Goal: Information Seeking & Learning: Learn about a topic

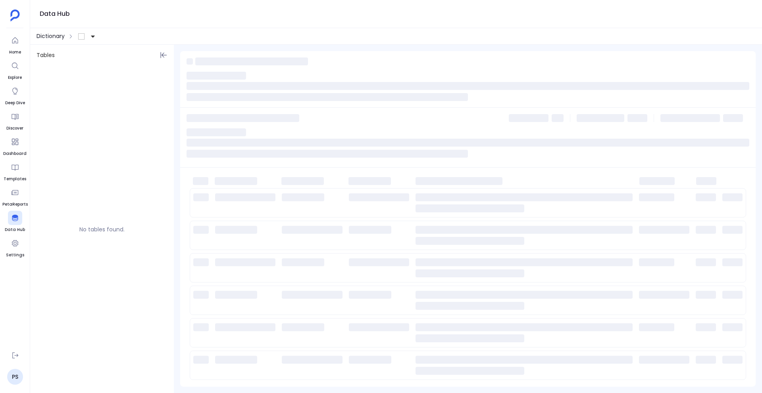
click at [51, 37] on span "Dictionary" at bounding box center [50, 36] width 28 height 8
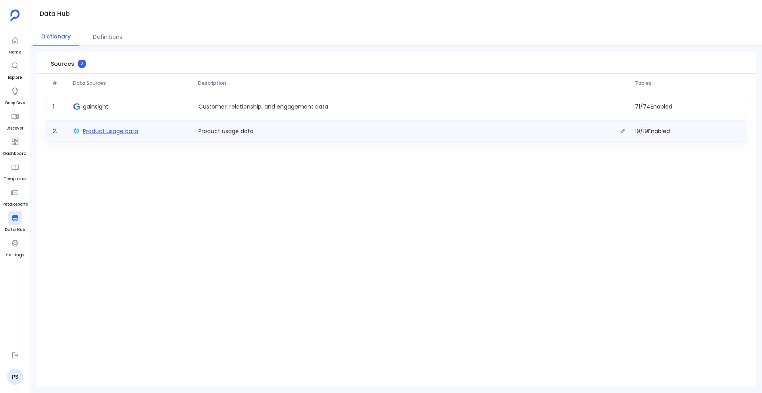
click at [103, 132] on span "Product usage data" at bounding box center [110, 131] width 55 height 8
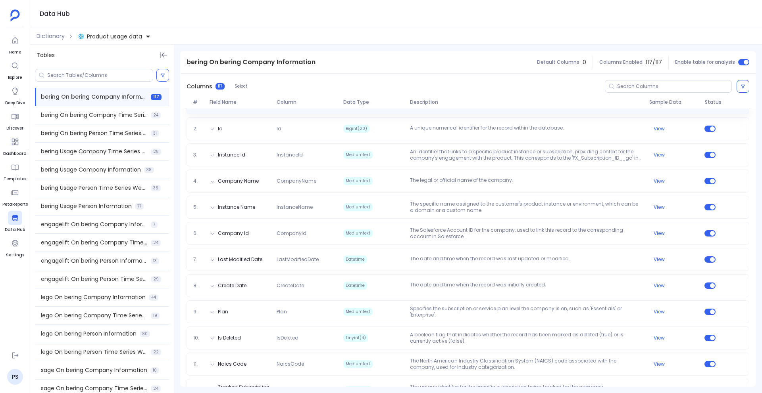
scroll to position [130, 0]
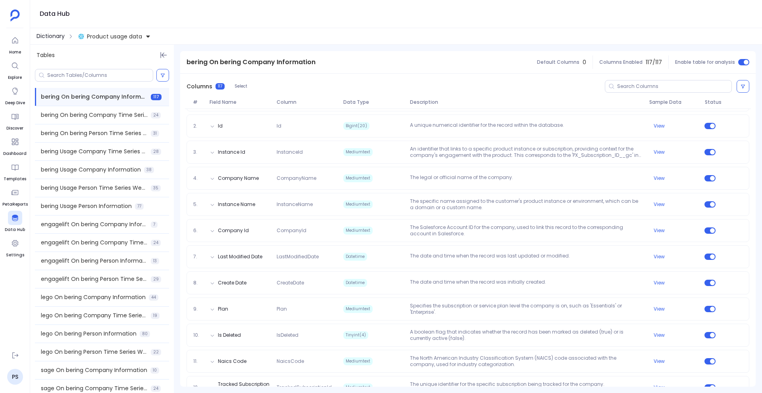
click at [50, 36] on span "Dictionary" at bounding box center [50, 36] width 28 height 8
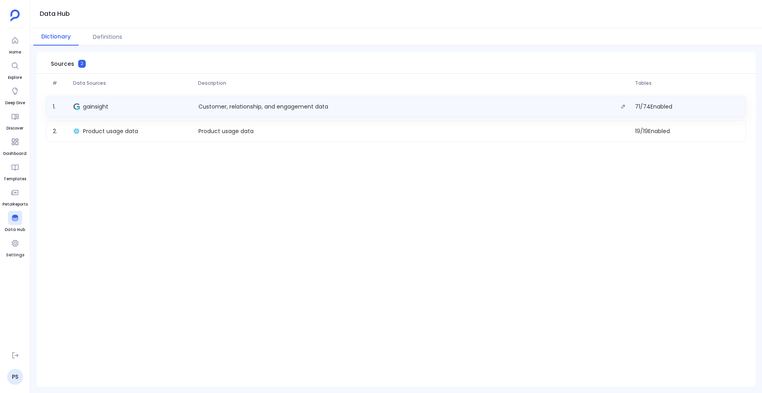
click at [115, 117] on div "1 . gainsight Customer, relationship, and engagement data 71 / 74 Enabled" at bounding box center [396, 106] width 700 height 21
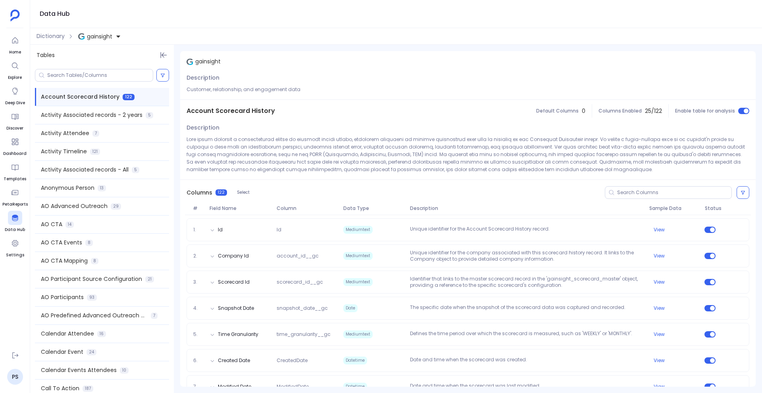
click at [53, 29] on div "Dictionary gainsight" at bounding box center [395, 36] width 731 height 17
click at [50, 38] on span "Dictionary" at bounding box center [50, 36] width 28 height 8
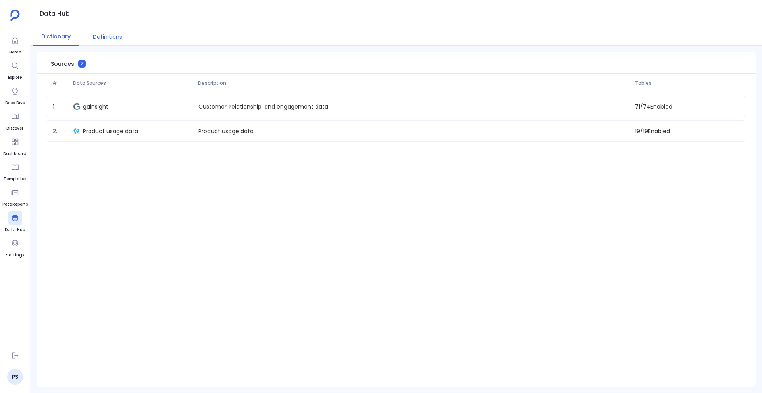
click at [110, 36] on button "Definitions" at bounding box center [107, 36] width 45 height 17
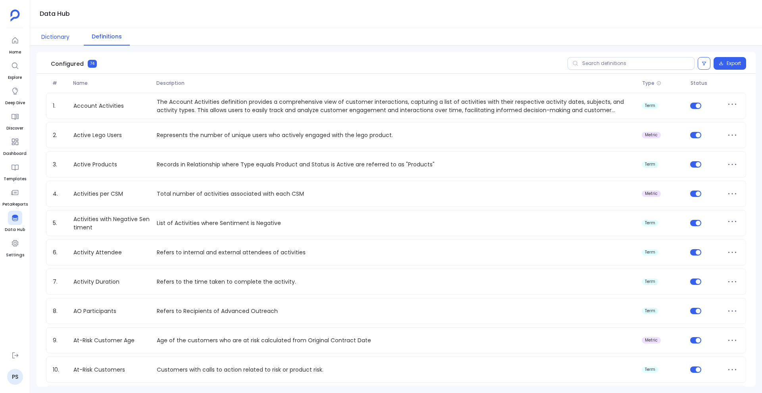
click at [65, 33] on button "Dictionary" at bounding box center [55, 36] width 44 height 17
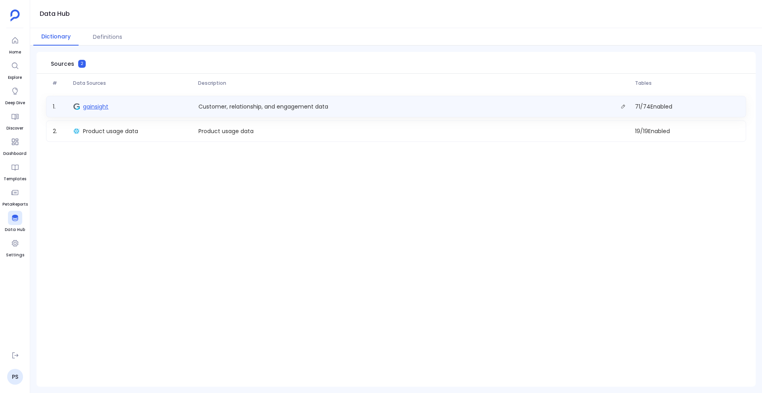
click at [108, 107] on span "gainsight" at bounding box center [95, 107] width 25 height 8
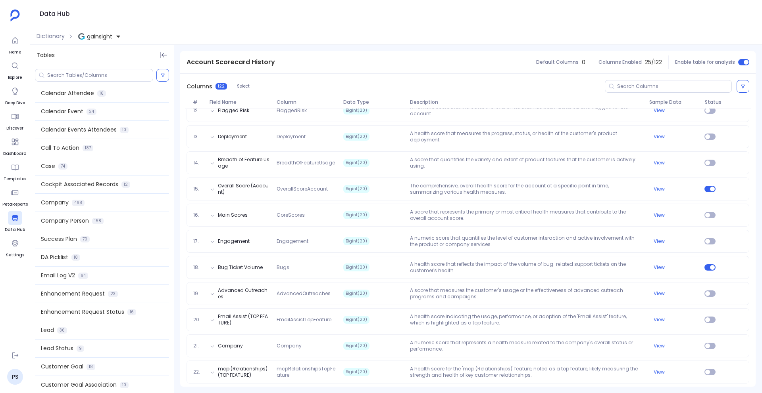
scroll to position [261, 0]
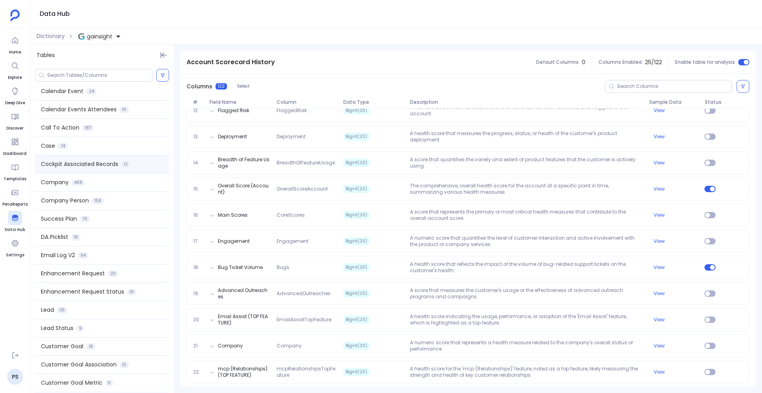
click at [72, 172] on div "Cockpit Associated Records 12" at bounding box center [102, 164] width 134 height 18
